Goal: Information Seeking & Learning: Learn about a topic

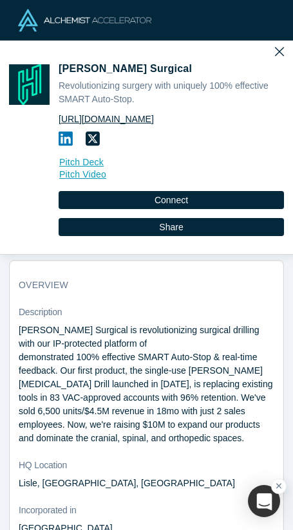
click at [125, 120] on link "https://hublysurgical.com" at bounding box center [171, 120] width 225 height 14
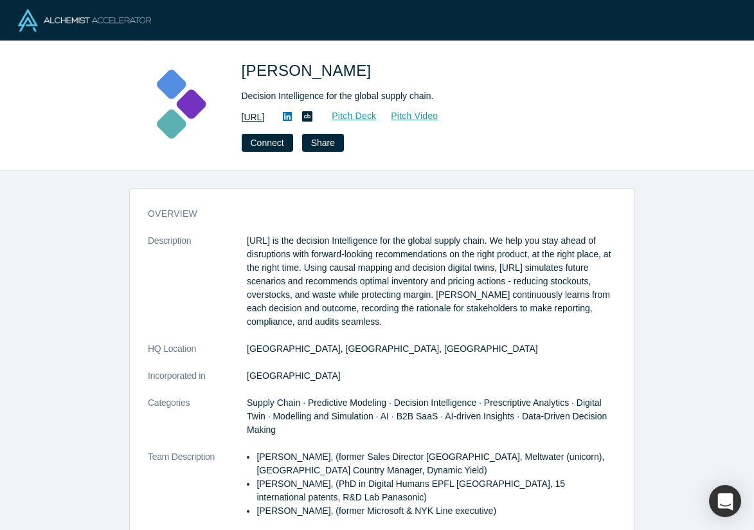
click at [265, 116] on link "[URL]" at bounding box center [253, 118] width 23 height 14
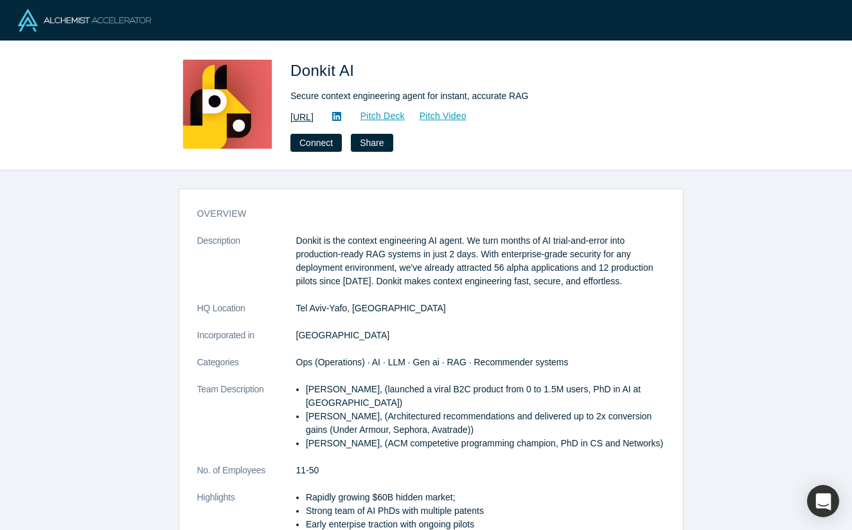
click at [314, 116] on link "https://donkit.ai/" at bounding box center [302, 118] width 23 height 14
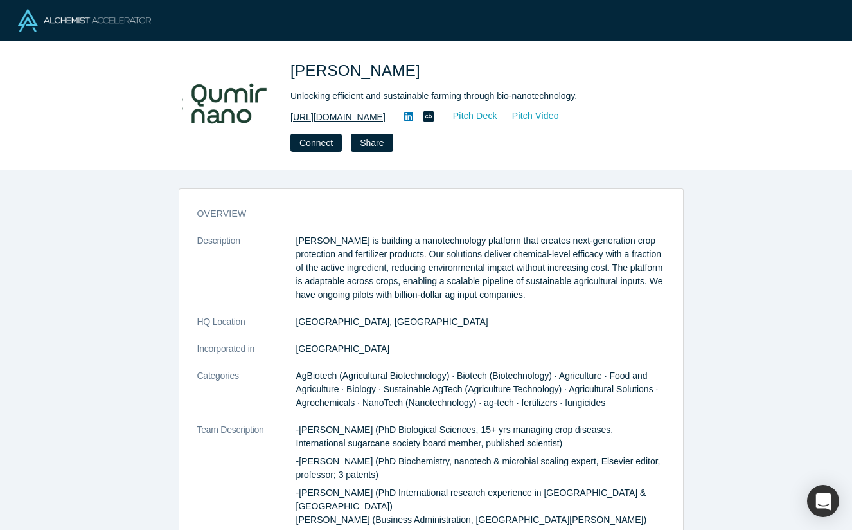
click at [386, 112] on link "https://www.qumirnano.com" at bounding box center [338, 118] width 95 height 14
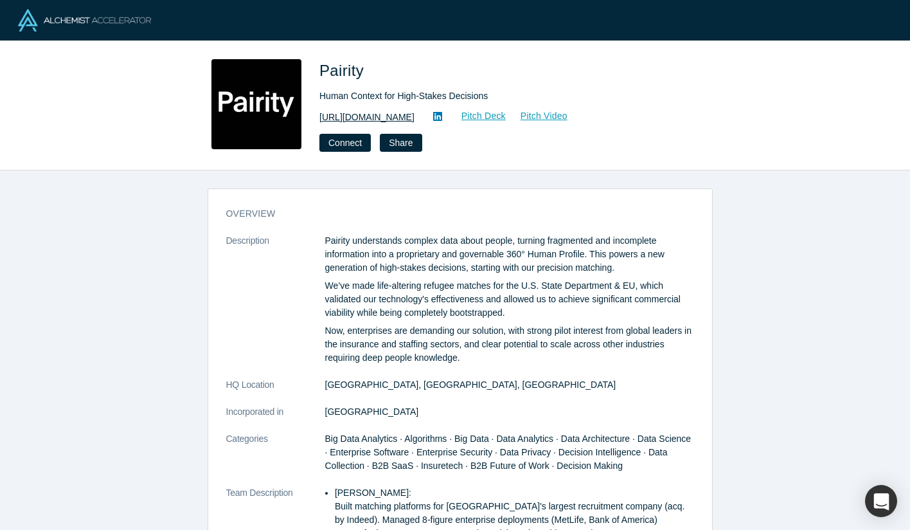
click at [378, 118] on link "https://pairity.ca/" at bounding box center [367, 118] width 95 height 14
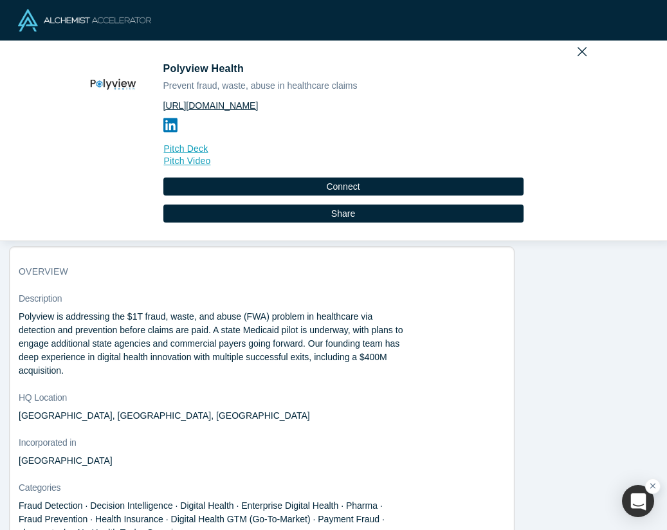
click at [235, 105] on link "[URL][DOMAIN_NAME]" at bounding box center [343, 106] width 360 height 14
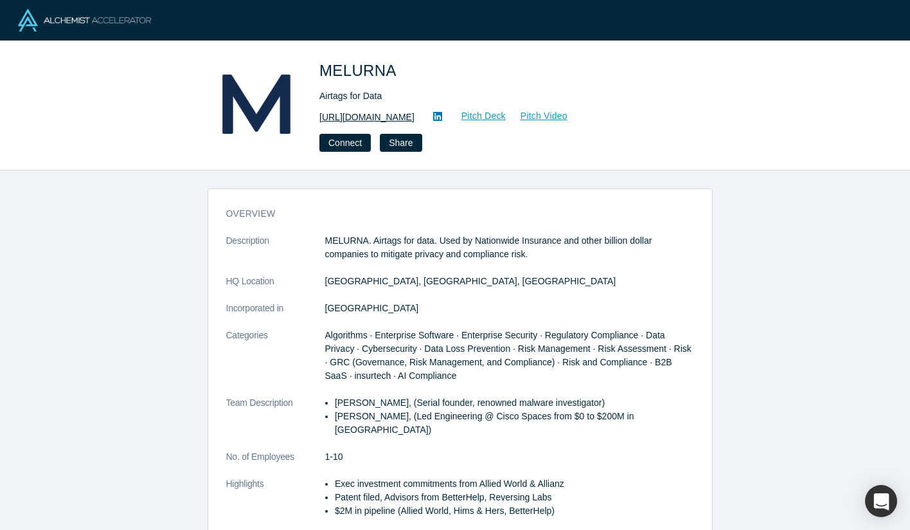
click at [415, 120] on link "https://www.melurna.com" at bounding box center [367, 118] width 95 height 14
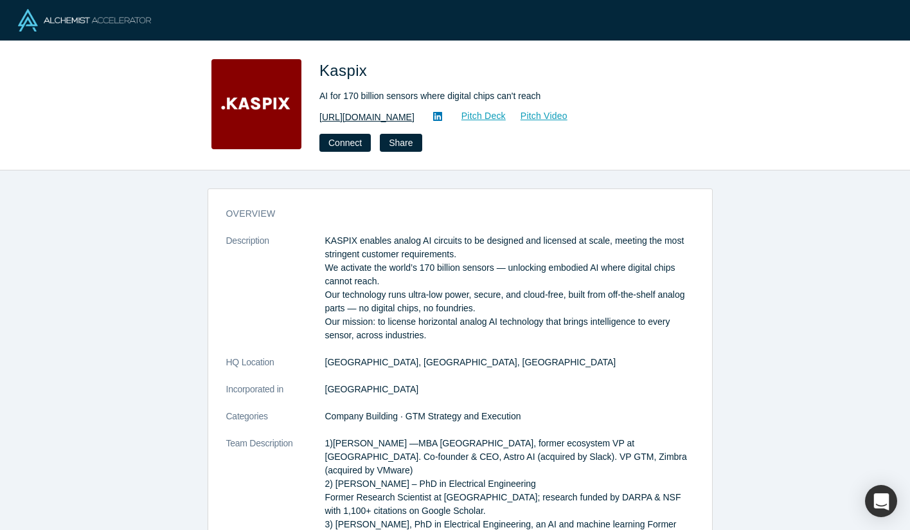
click at [361, 116] on link "http://kaspix.io" at bounding box center [367, 118] width 95 height 14
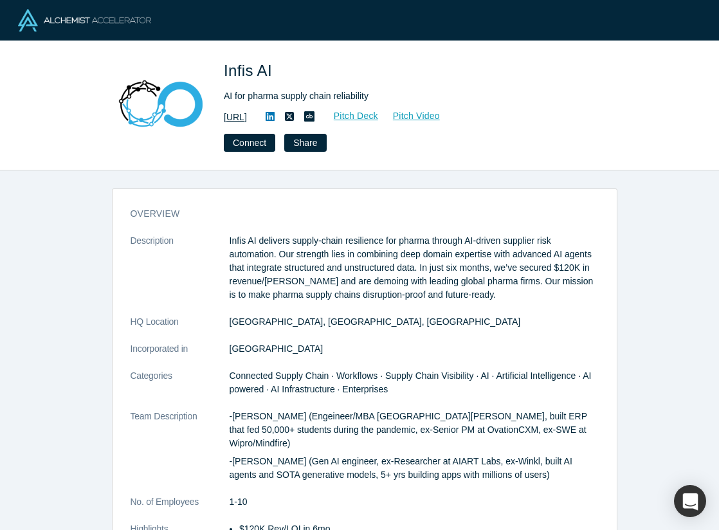
click at [247, 118] on link "https://www.infis.ai/" at bounding box center [235, 118] width 23 height 14
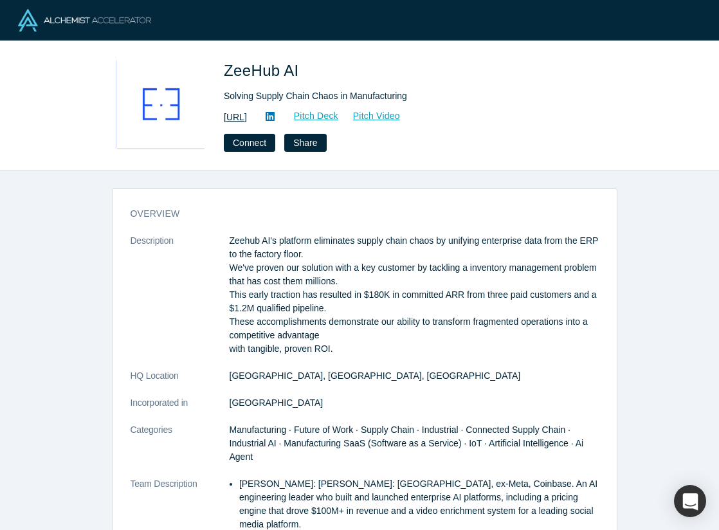
click at [247, 121] on link "https://zeehub.ai" at bounding box center [235, 118] width 23 height 14
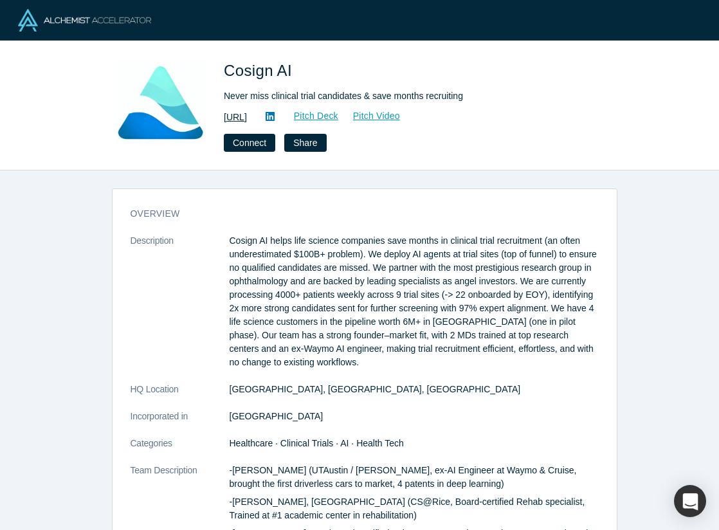
click at [247, 118] on link "https://co-sign.ai/" at bounding box center [235, 118] width 23 height 14
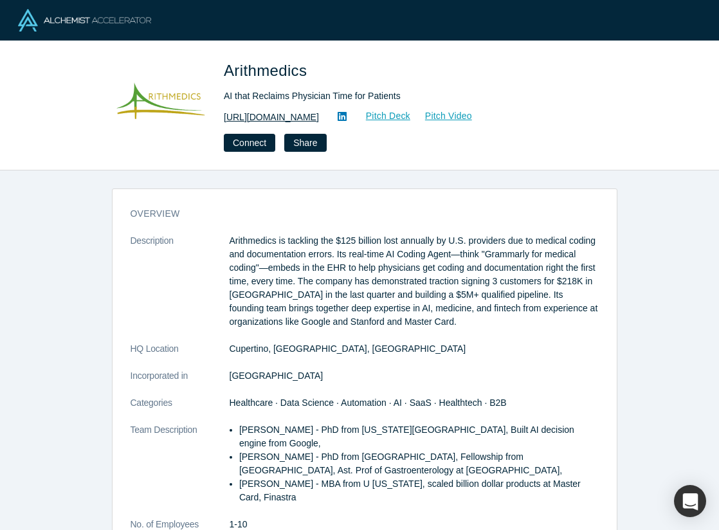
click at [307, 111] on link "[URL][DOMAIN_NAME]" at bounding box center [271, 118] width 95 height 14
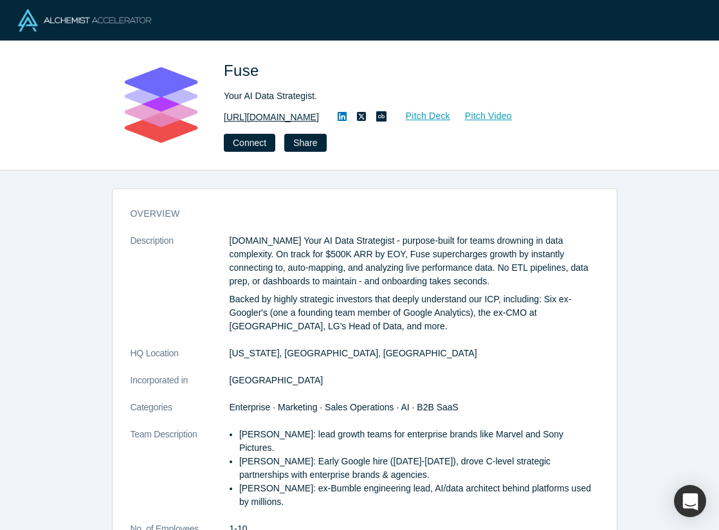
click at [262, 116] on link "http://fuse.is" at bounding box center [271, 118] width 95 height 14
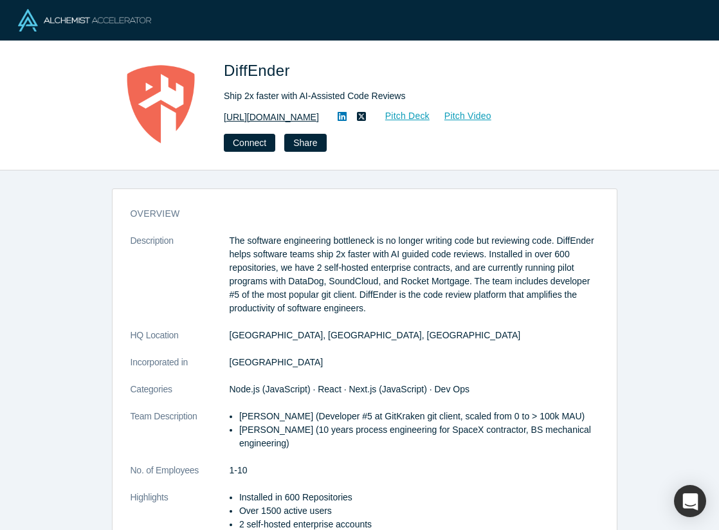
click at [307, 120] on link "[URL][DOMAIN_NAME]" at bounding box center [271, 118] width 95 height 14
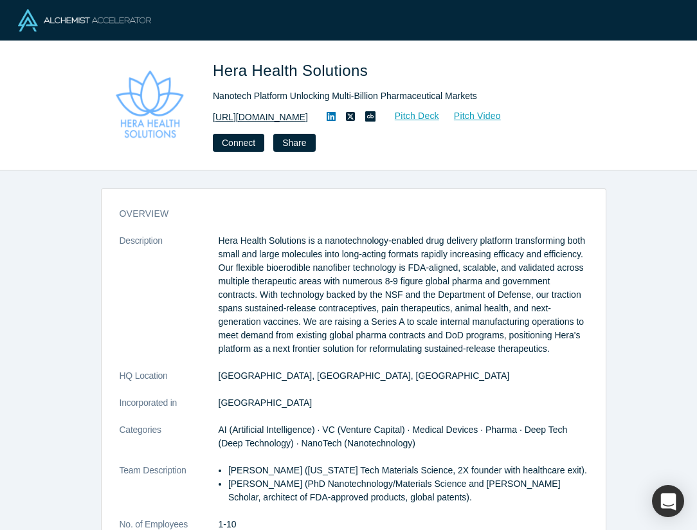
click at [308, 120] on link "https://www.herahealthsolutions.com/" at bounding box center [260, 118] width 95 height 14
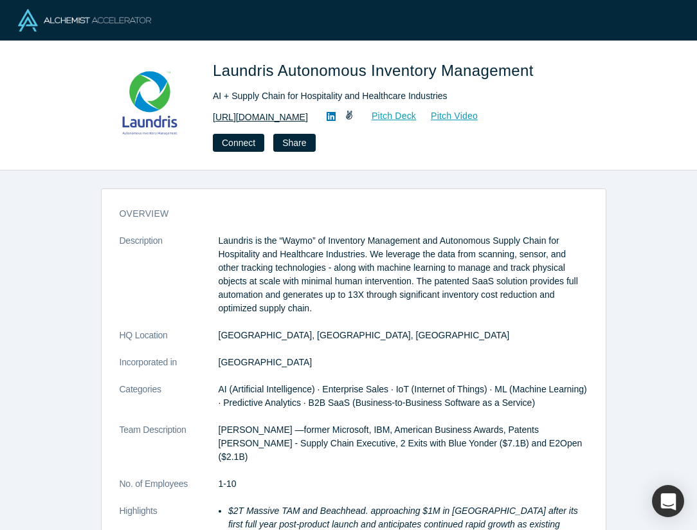
click at [304, 115] on link "https://www.laundris.com" at bounding box center [260, 118] width 95 height 14
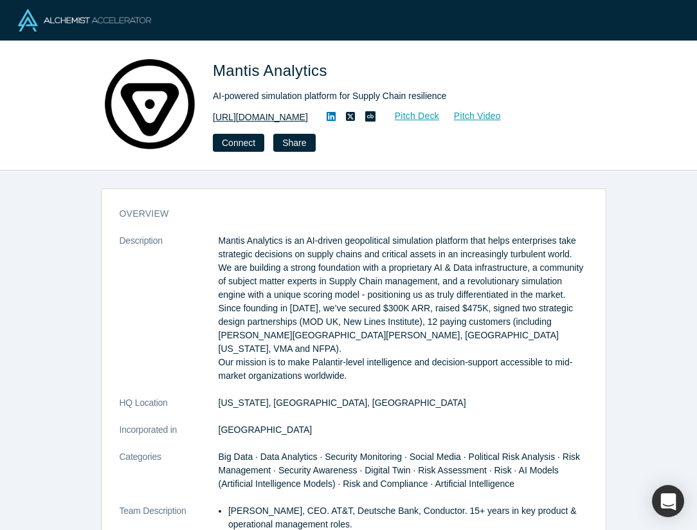
click at [289, 116] on link "[URL][DOMAIN_NAME]" at bounding box center [260, 118] width 95 height 14
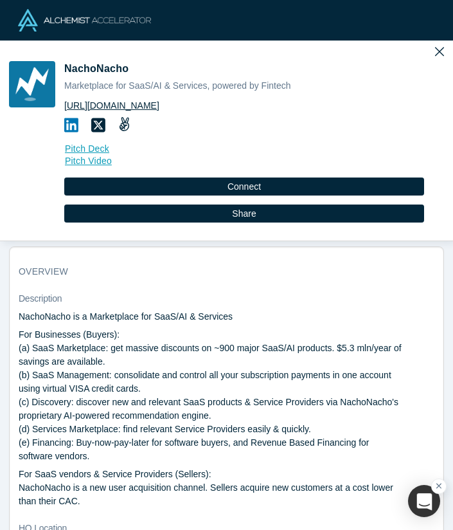
click at [148, 104] on link "https://nachonacho.com" at bounding box center [244, 106] width 360 height 14
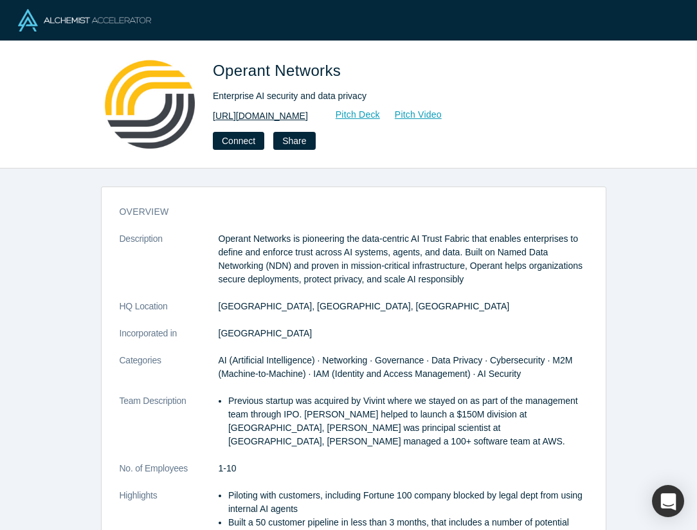
click at [308, 115] on link "[URL][DOMAIN_NAME]" at bounding box center [260, 116] width 95 height 14
